Goal: Obtain resource: Download file/media

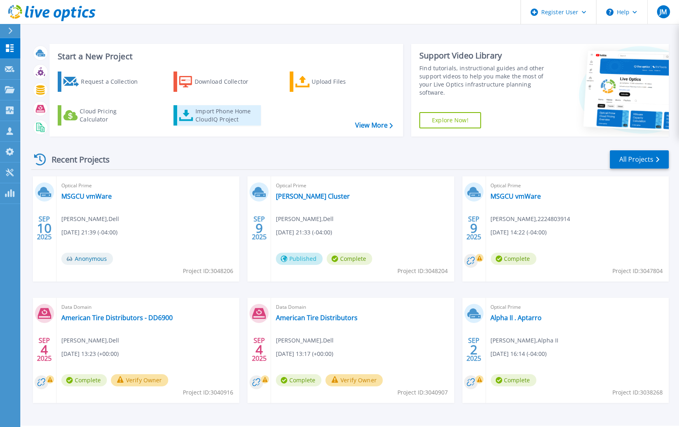
click at [237, 125] on link "Import Phone Home CloudIQ Project" at bounding box center [216, 115] width 87 height 20
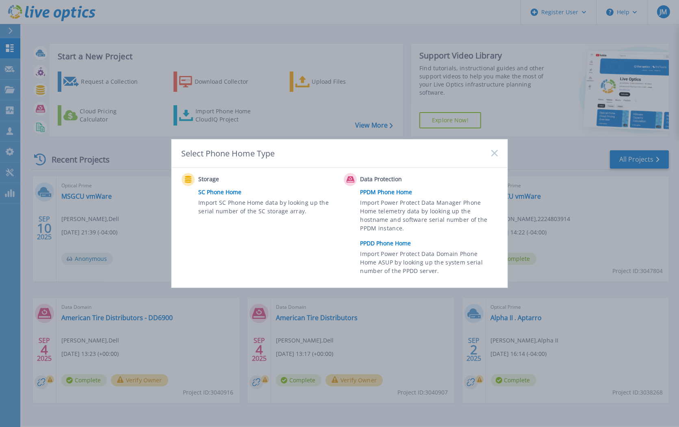
click at [385, 246] on link "PPDD Phone Home" at bounding box center [430, 243] width 141 height 12
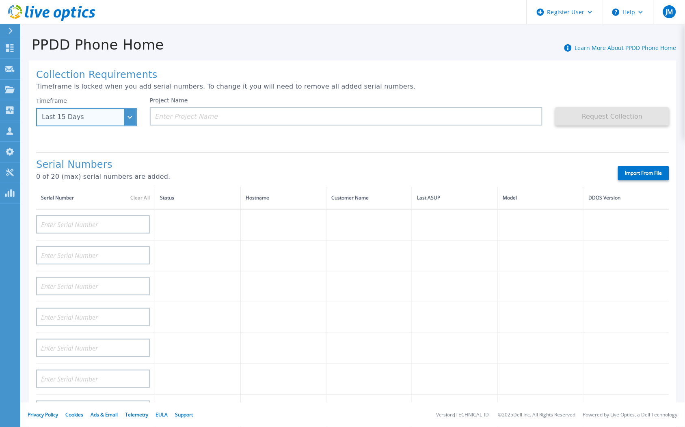
click at [90, 111] on div "Last 15 Days" at bounding box center [86, 117] width 101 height 18
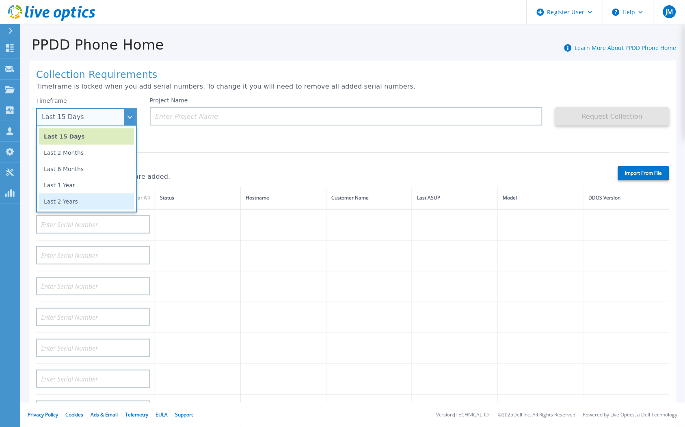
click at [62, 201] on li "Last 2 Years" at bounding box center [86, 201] width 95 height 16
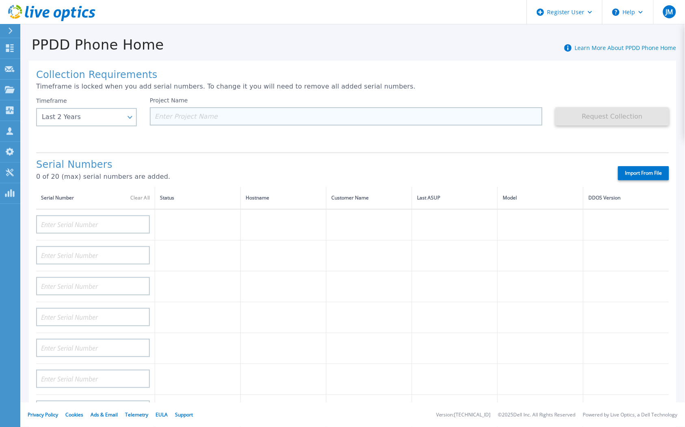
click at [202, 114] on input at bounding box center [346, 116] width 393 height 18
click at [204, 119] on input at bounding box center [346, 116] width 393 height 18
paste input "[US_STATE] Valley FCU"
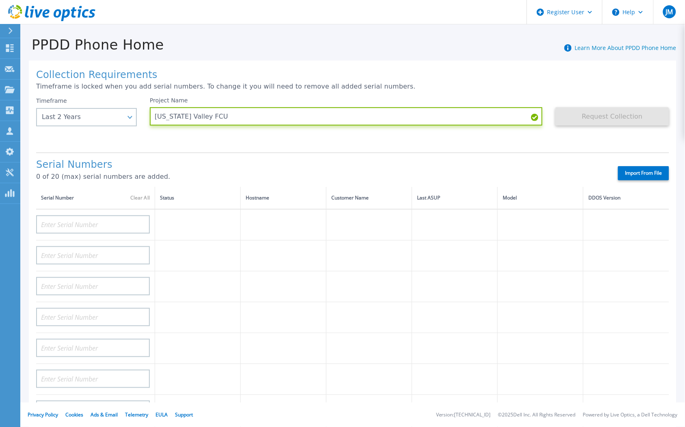
type input "[US_STATE] Valley FCU"
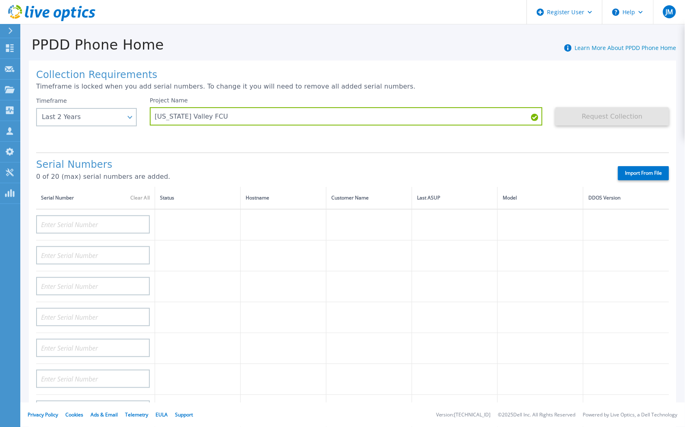
click at [33, 225] on div "Collection Requirements Timeframe is locked when you add serial numbers. To cha…" at bounding box center [353, 291] width 648 height 460
click at [56, 229] on input at bounding box center [93, 224] width 114 height 18
paste input "APM00190100093"
type input "APM00190100093"
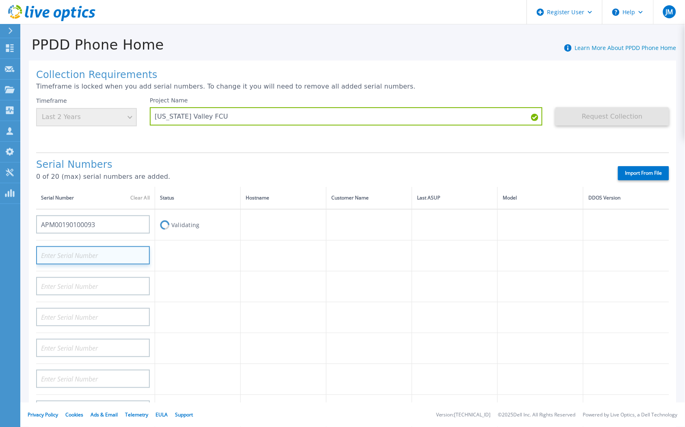
click at [90, 260] on input at bounding box center [93, 255] width 114 height 18
paste input "APM00190100094"
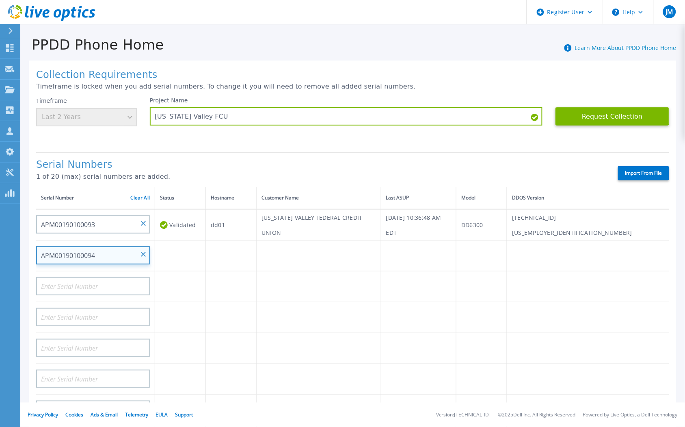
type input "APM00190100094"
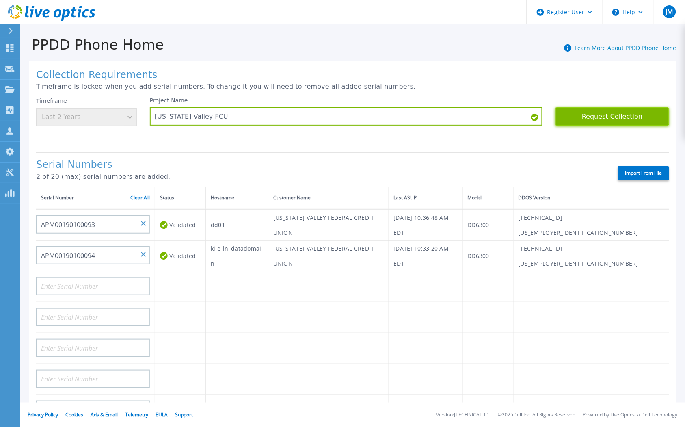
click at [586, 118] on button "Request Collection" at bounding box center [613, 116] width 114 height 18
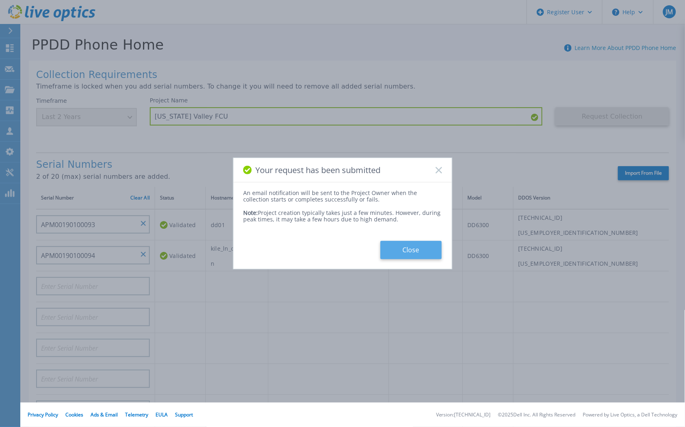
click at [431, 251] on button "Close" at bounding box center [411, 250] width 61 height 18
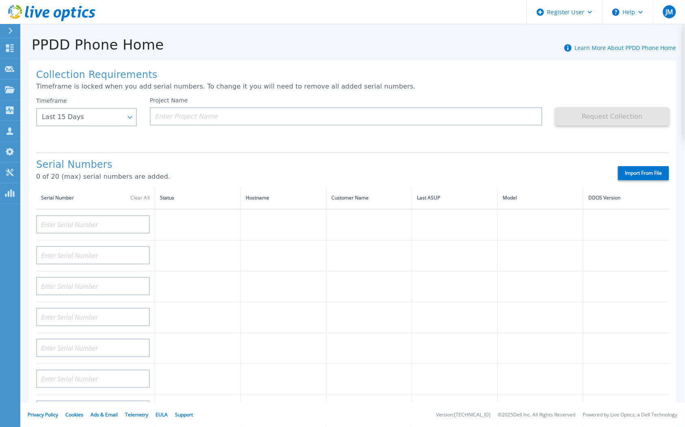
click at [9, 13] on icon at bounding box center [9, 11] width 3 height 6
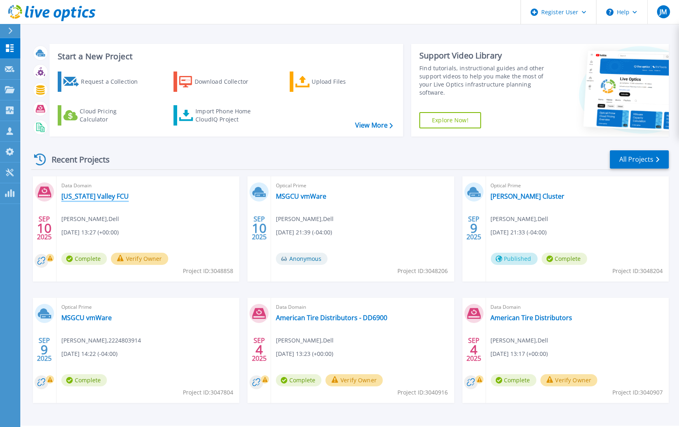
click at [79, 193] on link "[US_STATE] Valley FCU" at bounding box center [94, 196] width 67 height 8
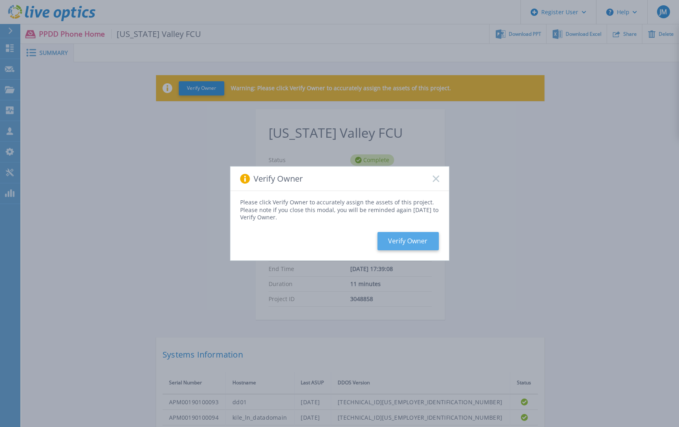
click at [411, 238] on button "Verify Owner" at bounding box center [407, 241] width 61 height 18
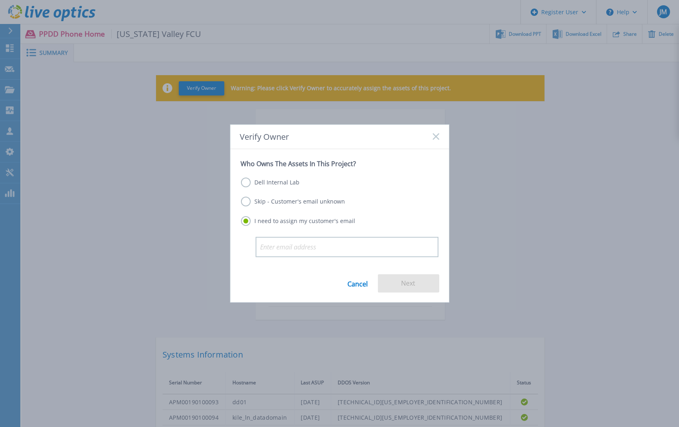
click at [277, 202] on label "Skip - Customer's email unknown" at bounding box center [293, 202] width 104 height 10
click at [0, 0] on input "Skip - Customer's email unknown" at bounding box center [0, 0] width 0 height 0
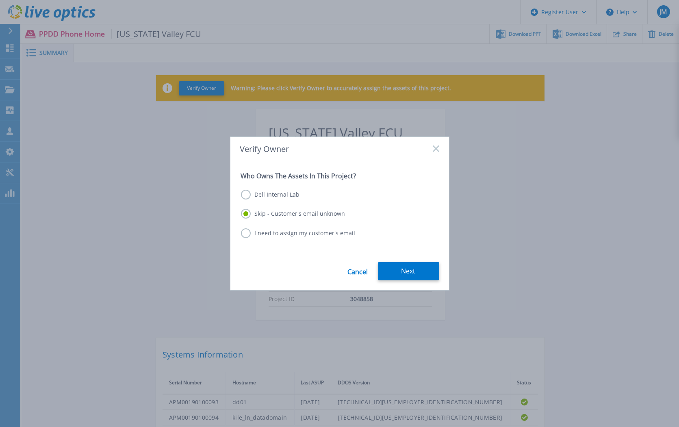
click at [369, 263] on div "Cancel Next" at bounding box center [339, 276] width 219 height 28
click at [376, 268] on div "Cancel Next" at bounding box center [339, 276] width 219 height 28
click at [405, 258] on form "Who Owns The Assets In This Project? Dell Internal Lab Skip - Customer's email …" at bounding box center [339, 225] width 219 height 129
drag, startPoint x: 407, startPoint y: 269, endPoint x: 410, endPoint y: 261, distance: 7.7
click at [407, 269] on button "Next" at bounding box center [408, 271] width 61 height 18
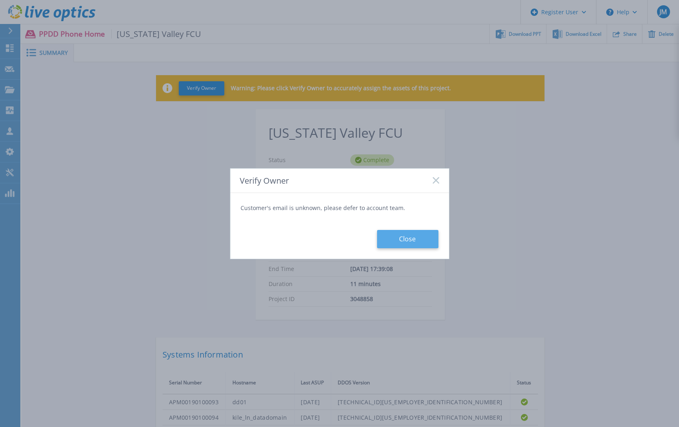
click at [415, 247] on button "Close" at bounding box center [407, 239] width 61 height 18
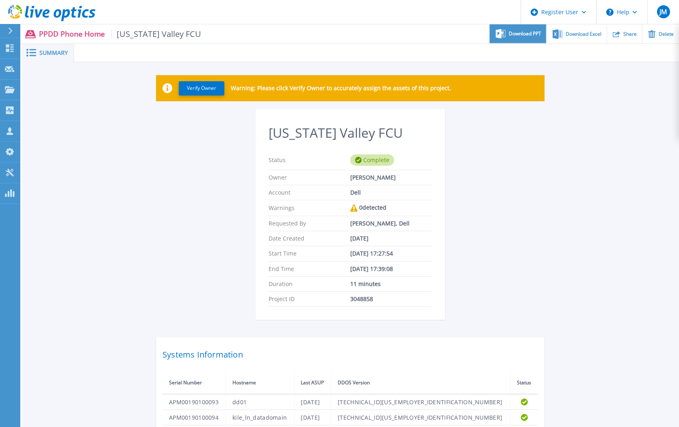
click at [525, 31] on span "Download PPT" at bounding box center [525, 33] width 33 height 5
